Goal: Task Accomplishment & Management: Manage account settings

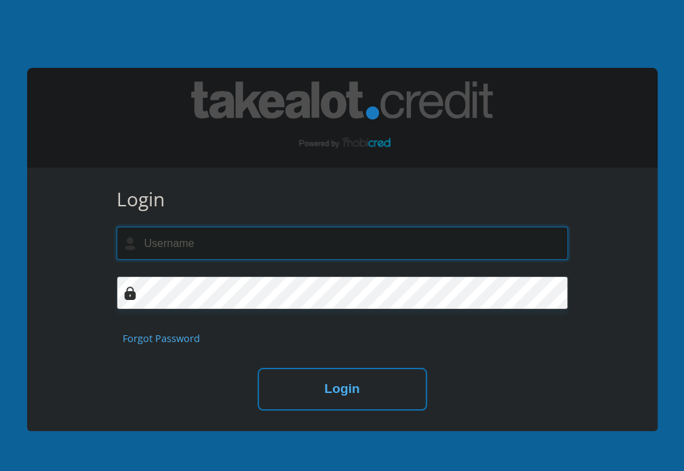
click at [275, 244] on input "text" at bounding box center [343, 242] width 452 height 33
type input "[EMAIL_ADDRESS][DOMAIN_NAME]"
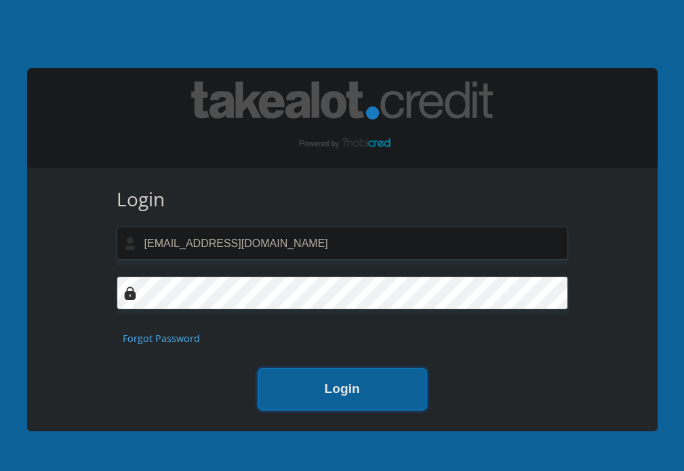
click at [374, 384] on button "Login" at bounding box center [343, 389] width 170 height 43
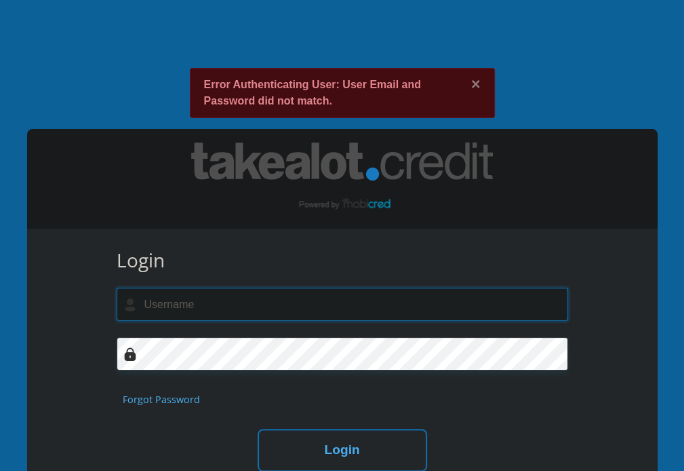
click at [288, 310] on input "text" at bounding box center [343, 304] width 452 height 33
type input "[EMAIL_ADDRESS][DOMAIN_NAME]"
